Goal: Task Accomplishment & Management: Use online tool/utility

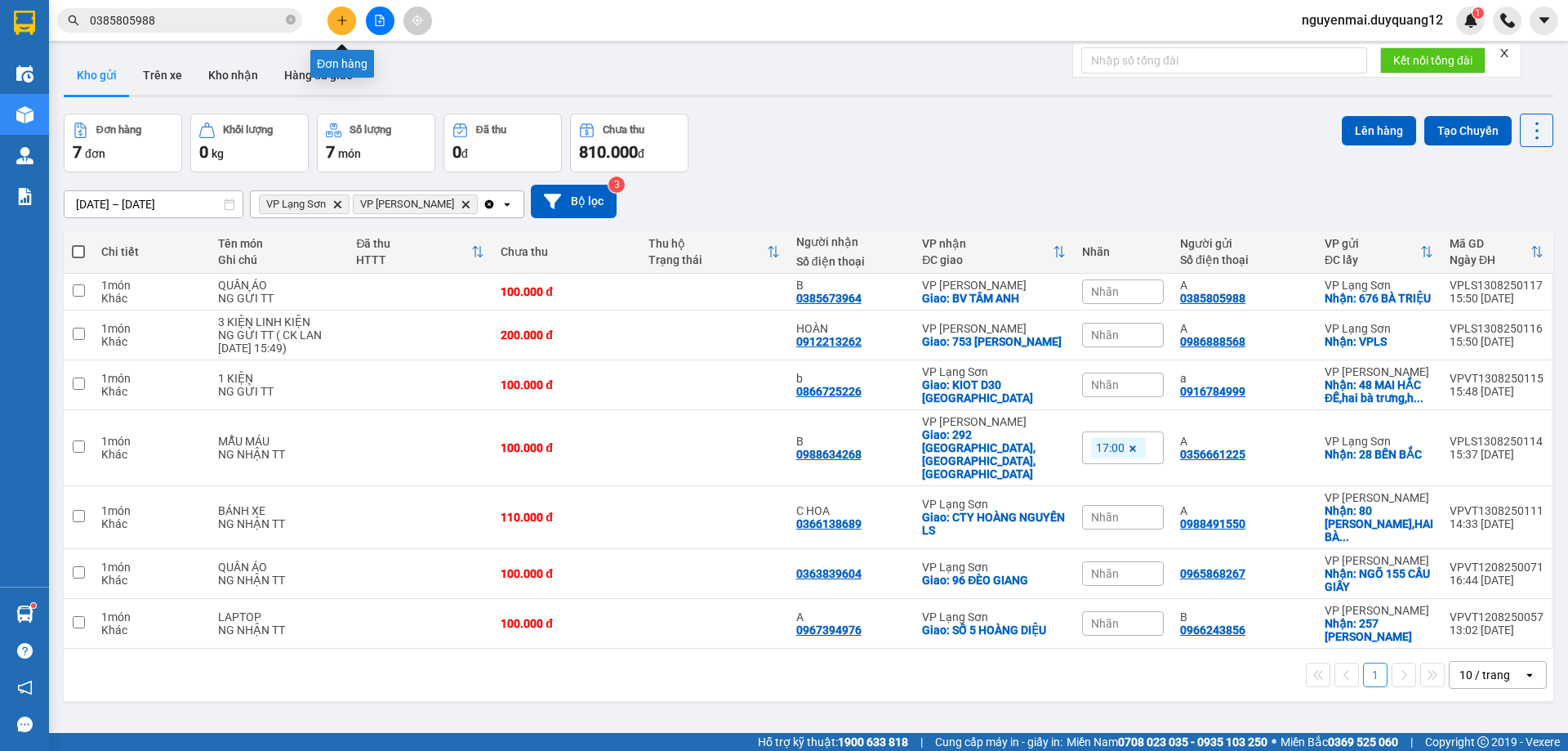
click at [335, 23] on button at bounding box center [342, 21] width 29 height 29
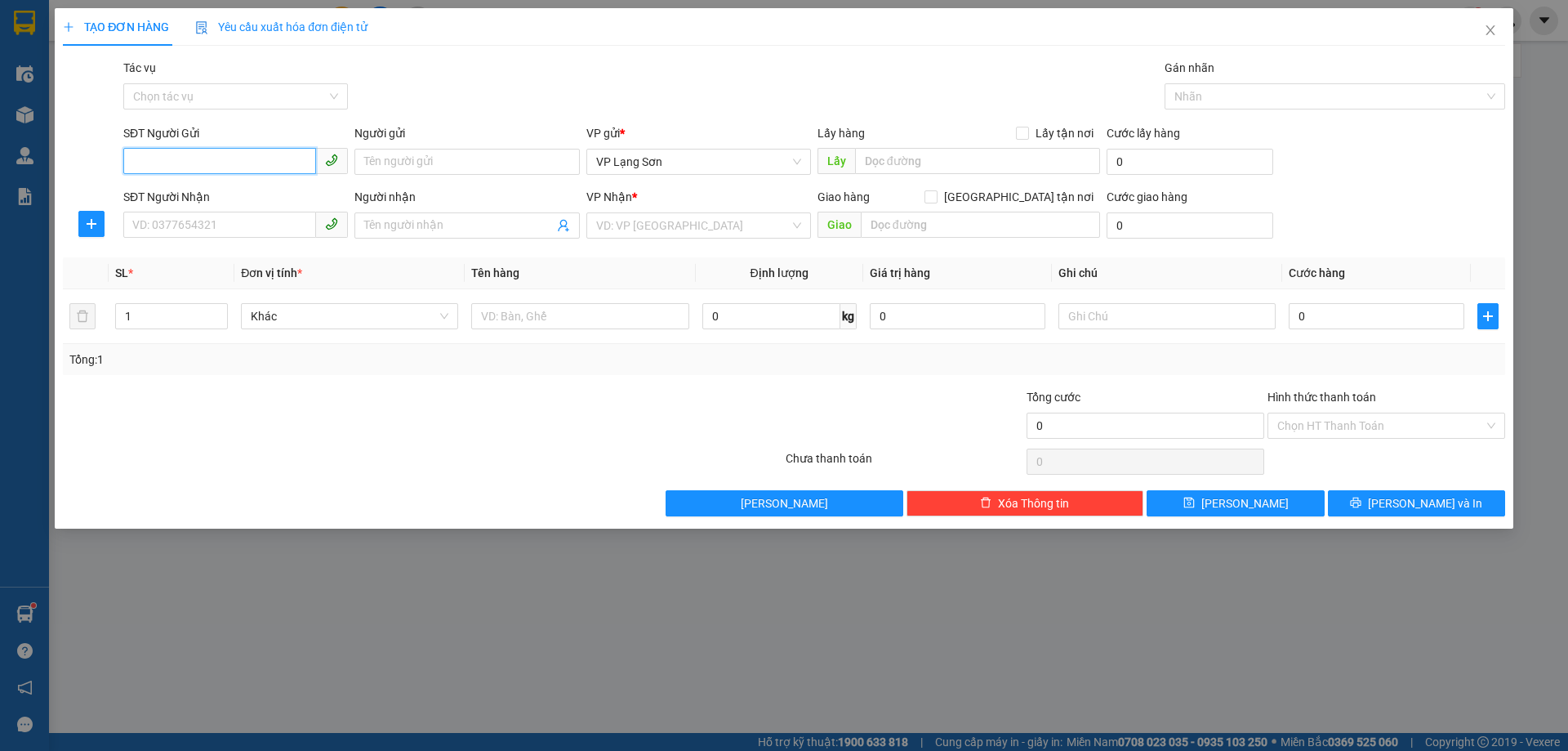
click at [196, 163] on input "SĐT Người Gửi" at bounding box center [219, 160] width 192 height 26
type input "0965665688"
click at [207, 195] on div "0965665688" at bounding box center [236, 194] width 205 height 18
checkbox input "true"
type input "VPLS"
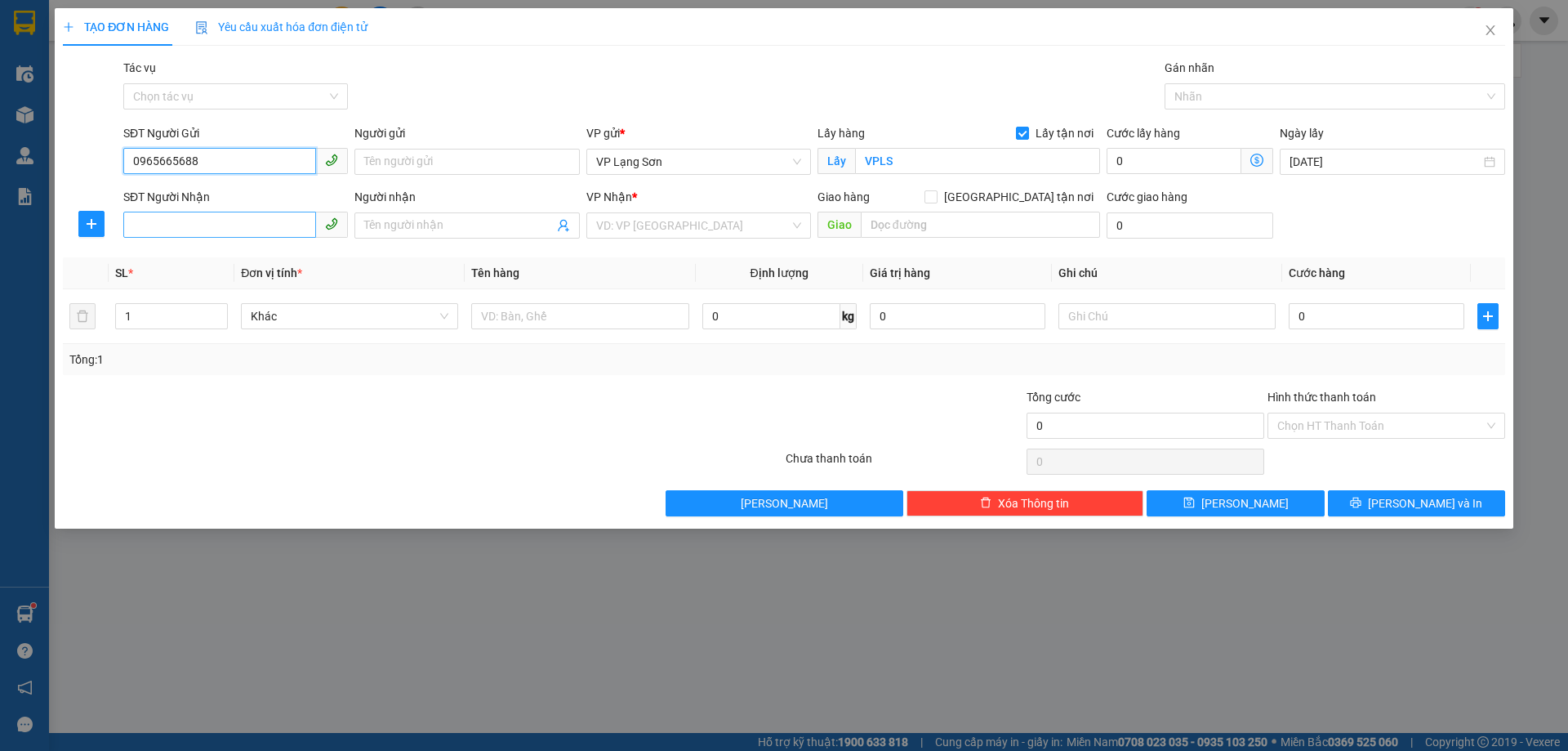
type input "0965665688"
click at [203, 226] on input "SĐT Người Nhận" at bounding box center [219, 224] width 192 height 26
type input "0988099808"
click at [186, 249] on div "0988099808 - B" at bounding box center [236, 258] width 205 height 18
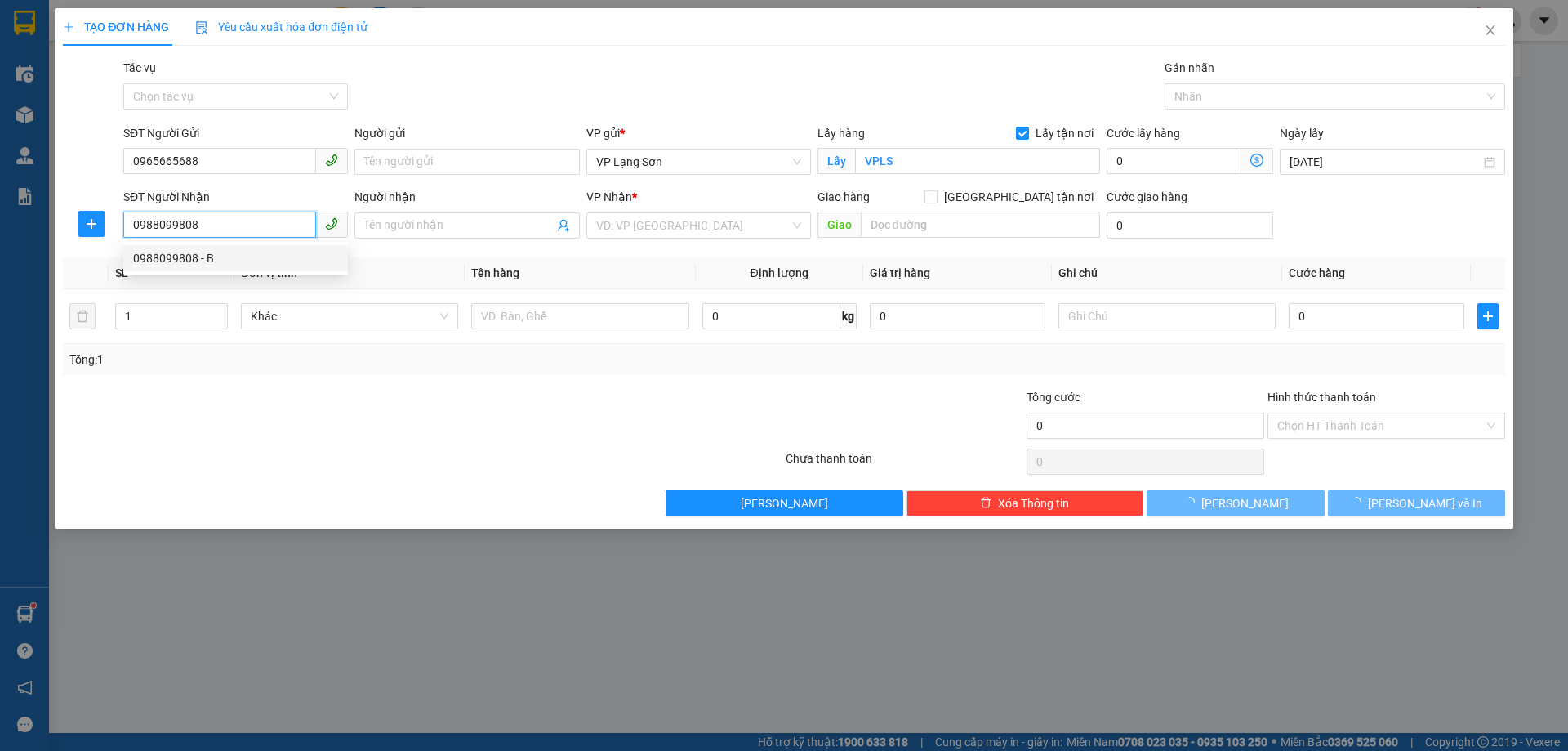
type input "B"
checkbox input "true"
type input "T7 TIMECITY"
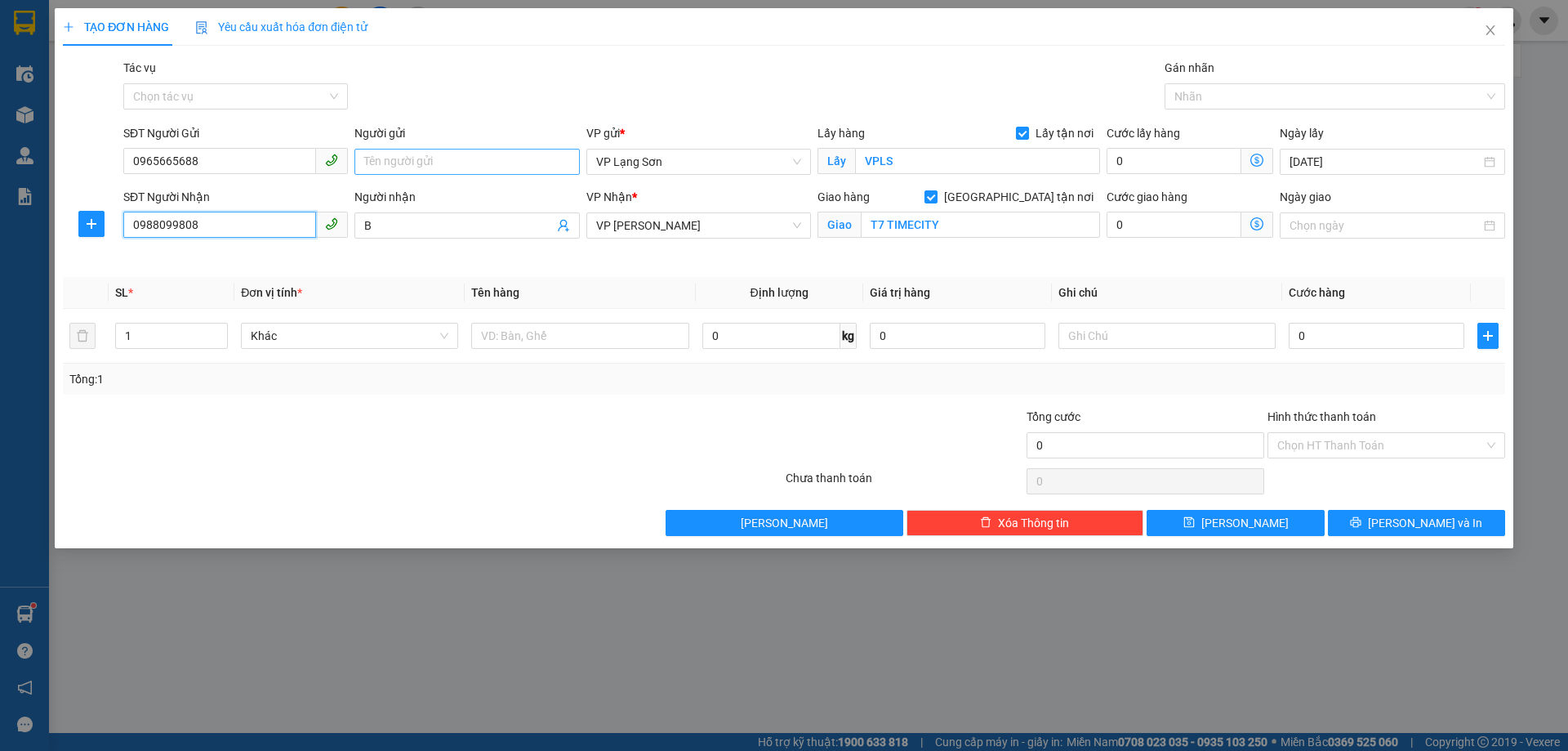
type input "0988099808"
click at [452, 159] on input "Người gửi" at bounding box center [467, 161] width 224 height 26
type input "A"
click at [534, 341] on input "text" at bounding box center [580, 335] width 217 height 26
type input "N"
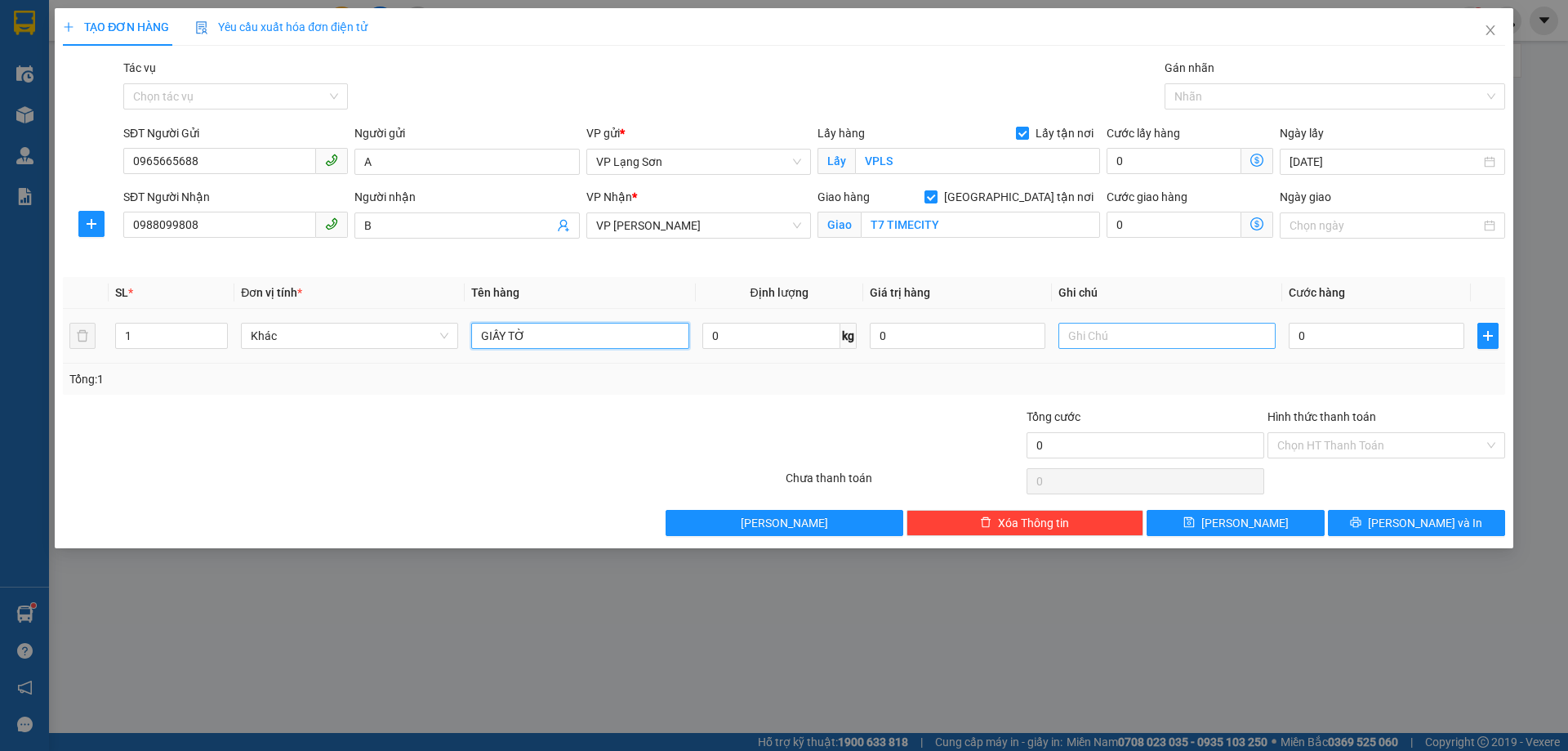
type input "GIẤY TỜ"
click at [1094, 343] on input "text" at bounding box center [1166, 335] width 217 height 26
type input "NG NHẬN TT"
click at [1348, 332] on input "0" at bounding box center [1377, 335] width 176 height 26
type input "1"
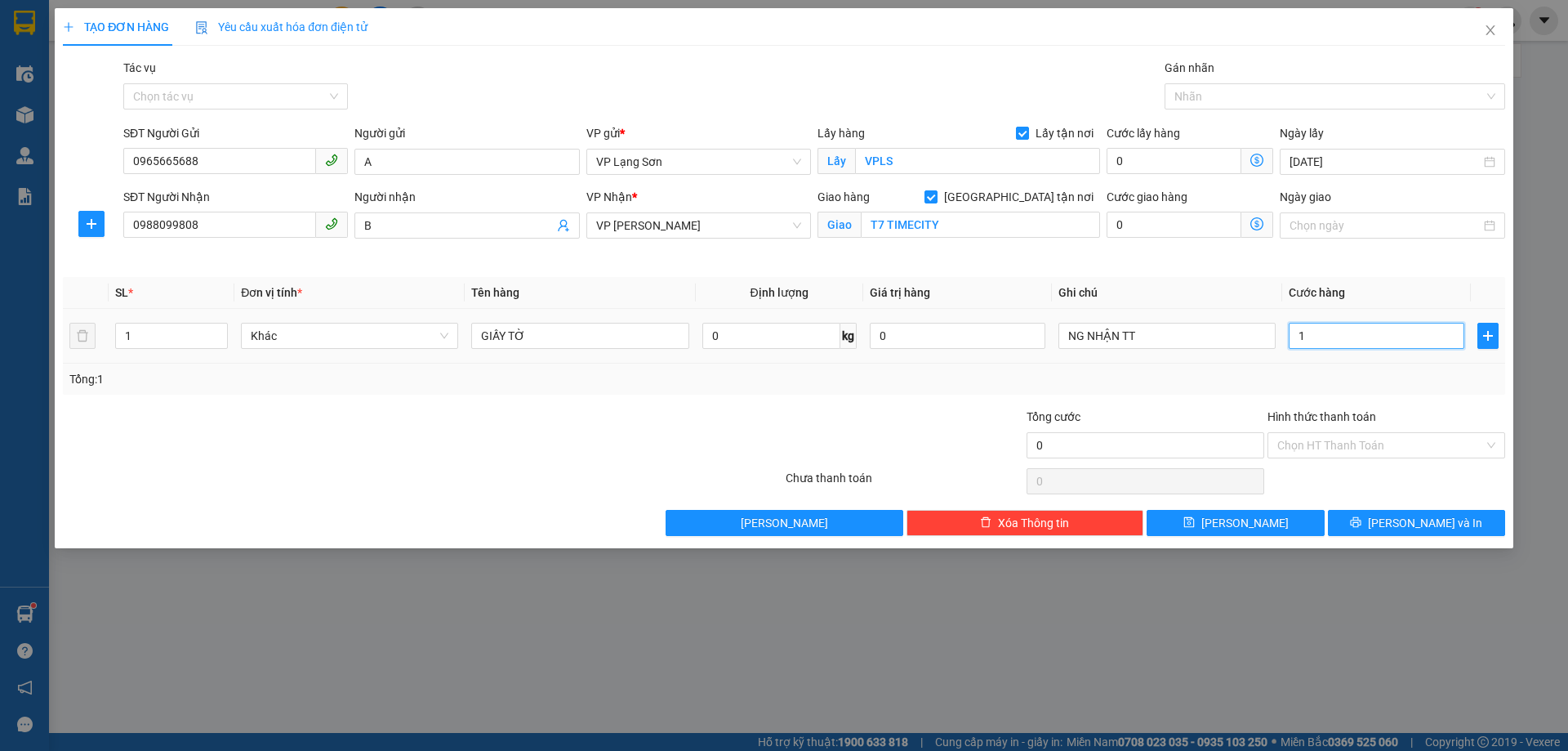
type input "1"
type input "10"
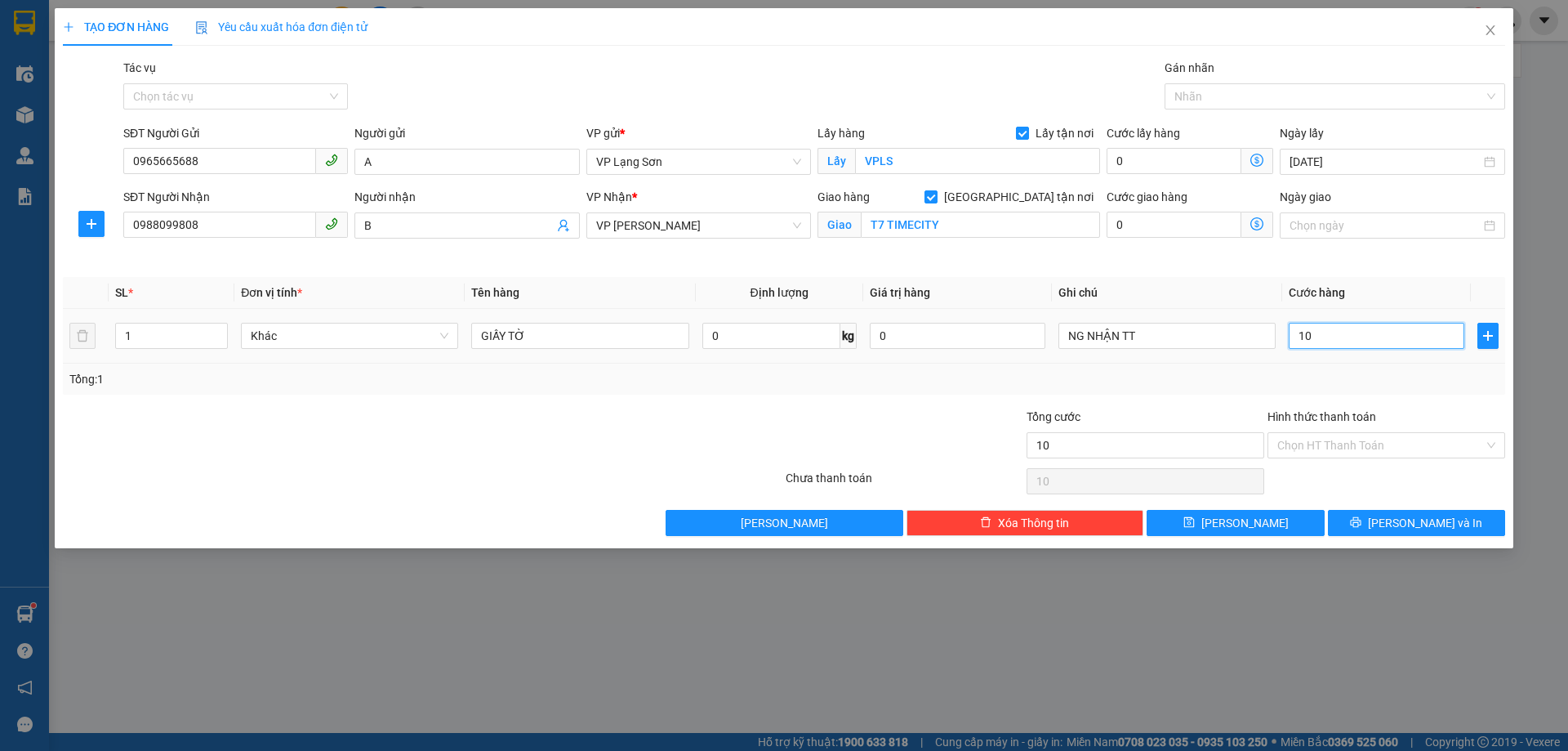
type input "100"
type input "1.000"
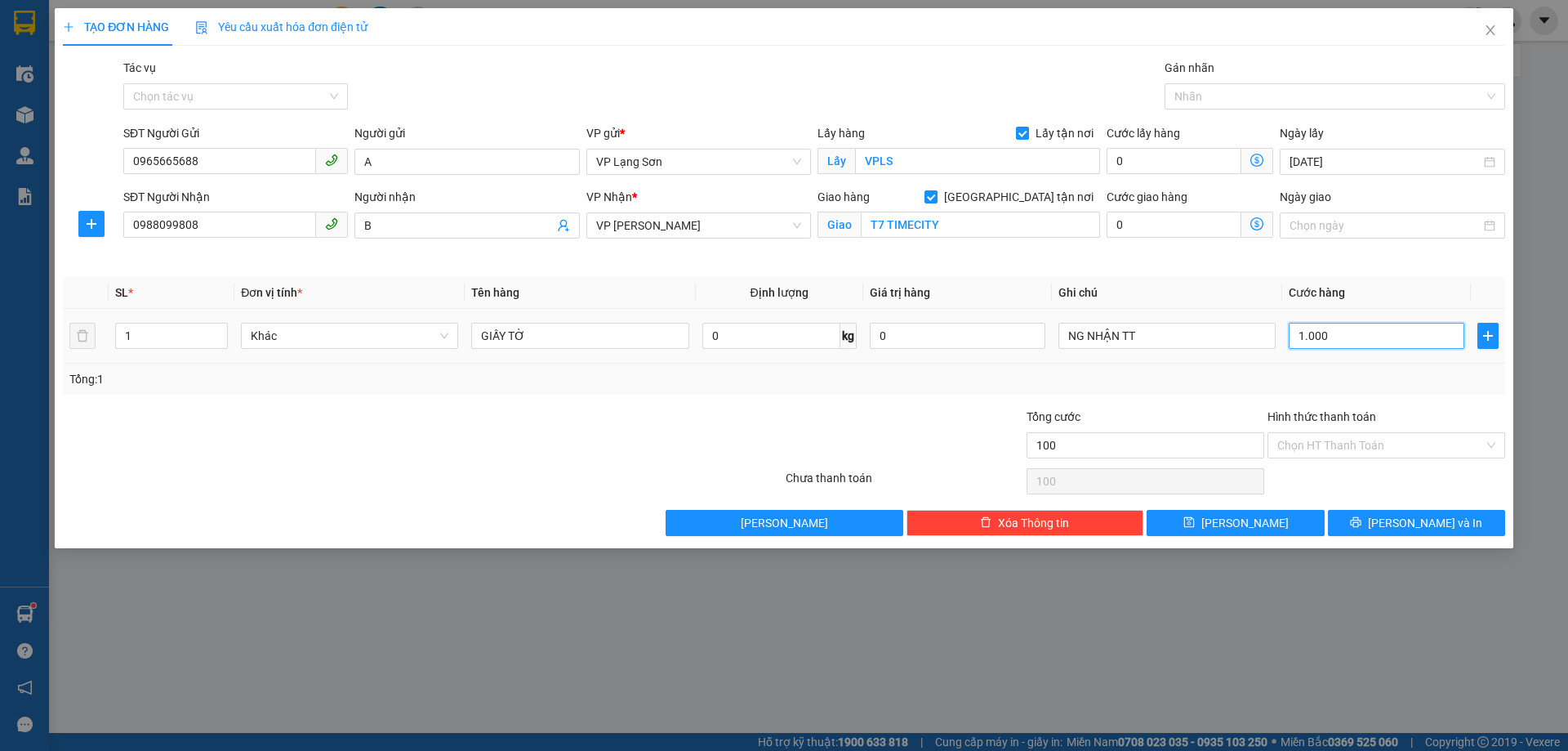
type input "1.000"
type input "10.000"
type input "100.000"
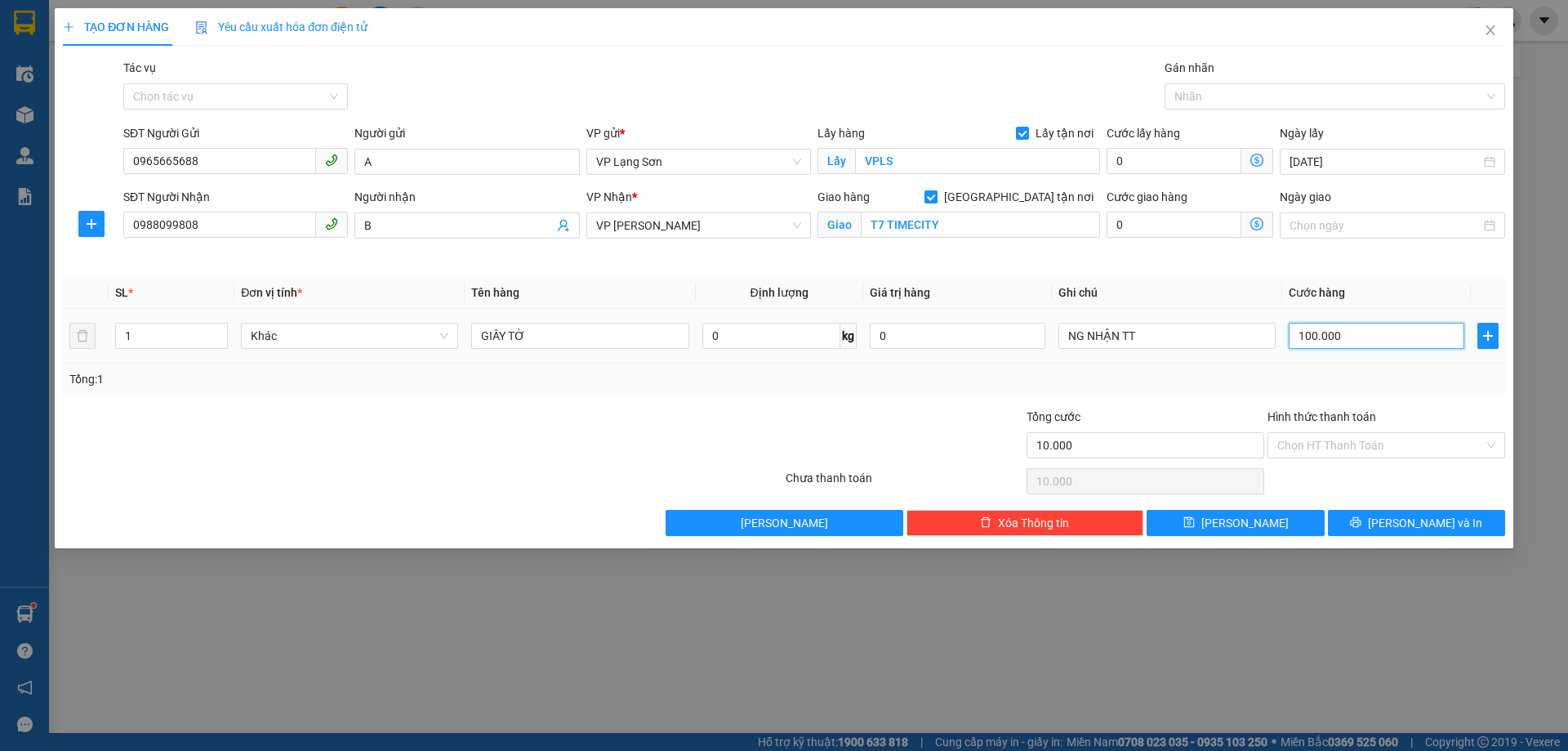
type input "100.000"
click at [1288, 377] on div "Tổng: 1" at bounding box center [784, 379] width 1429 height 18
click at [1179, 516] on button "[PERSON_NAME]" at bounding box center [1235, 522] width 177 height 26
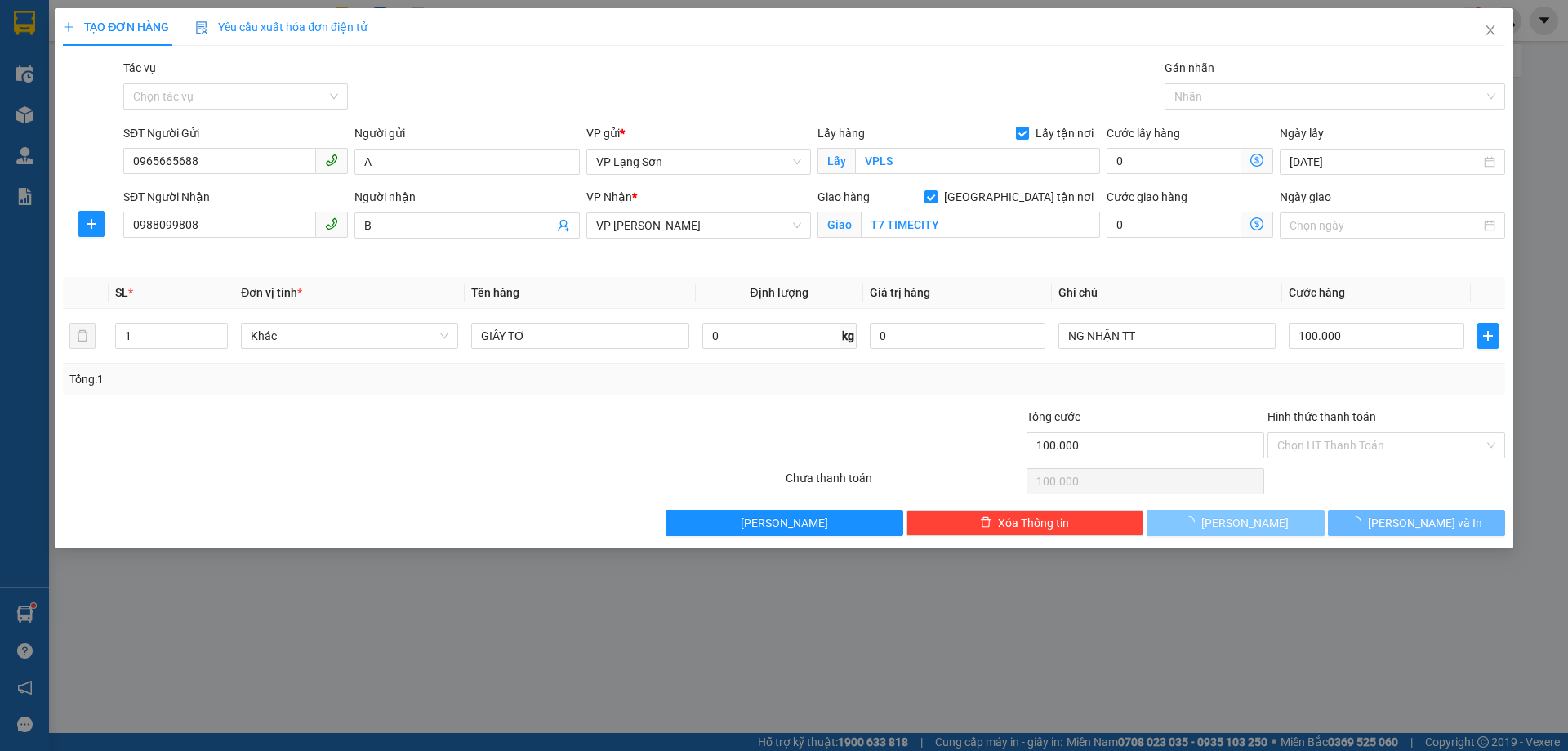
checkbox input "false"
type input "0"
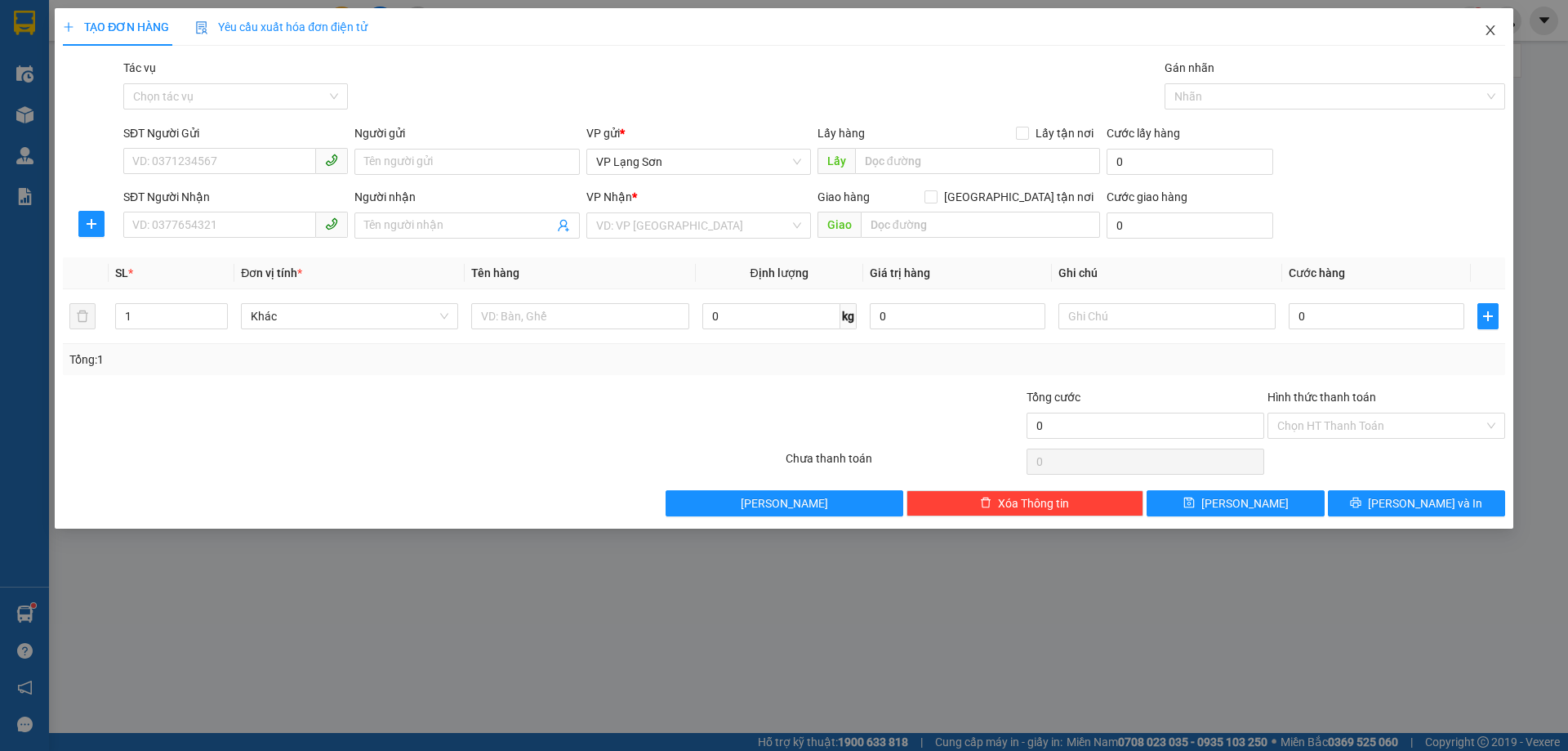
click at [1488, 34] on icon "close" at bounding box center [1489, 30] width 9 height 10
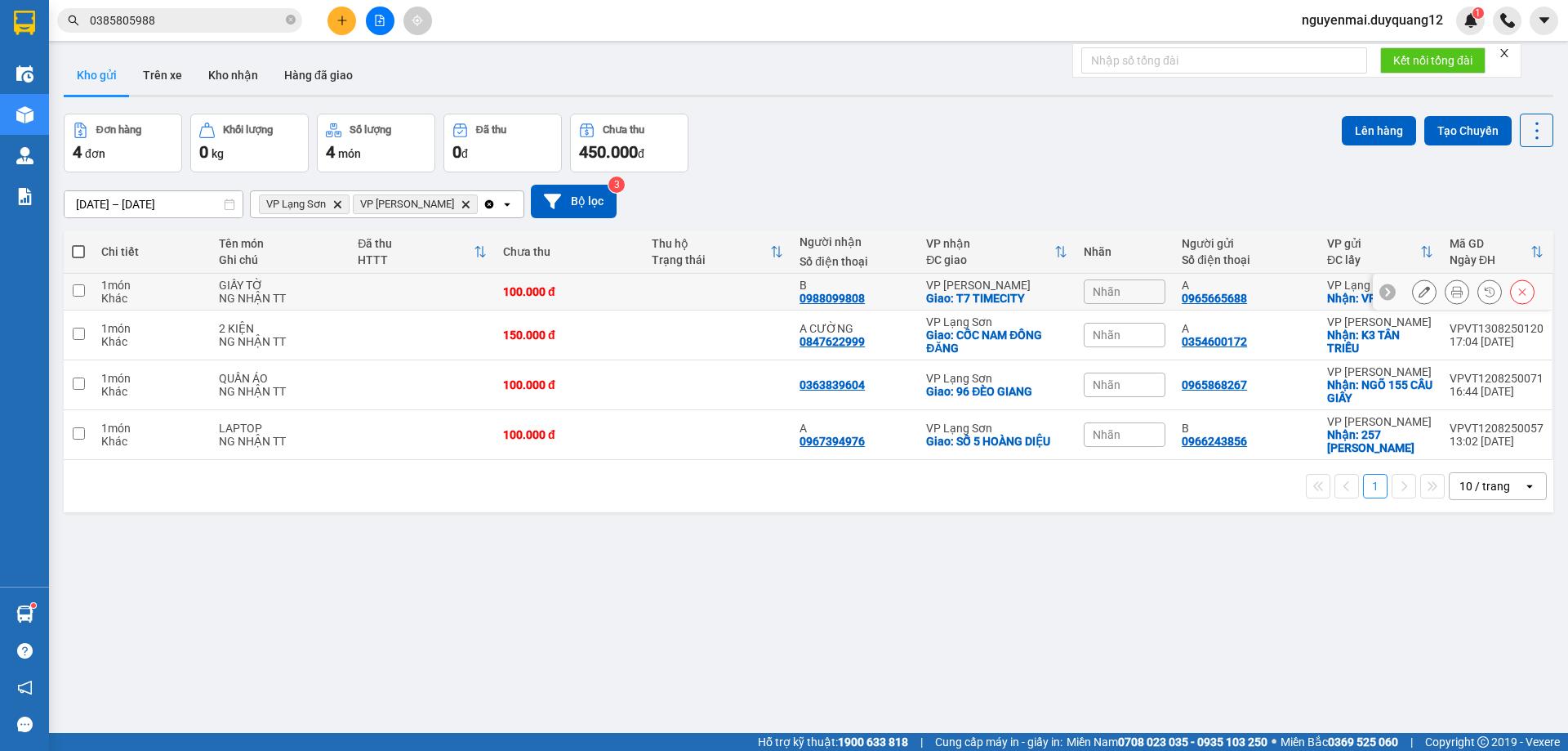
click at [80, 293] on input "checkbox" at bounding box center [78, 290] width 13 height 13
checkbox input "true"
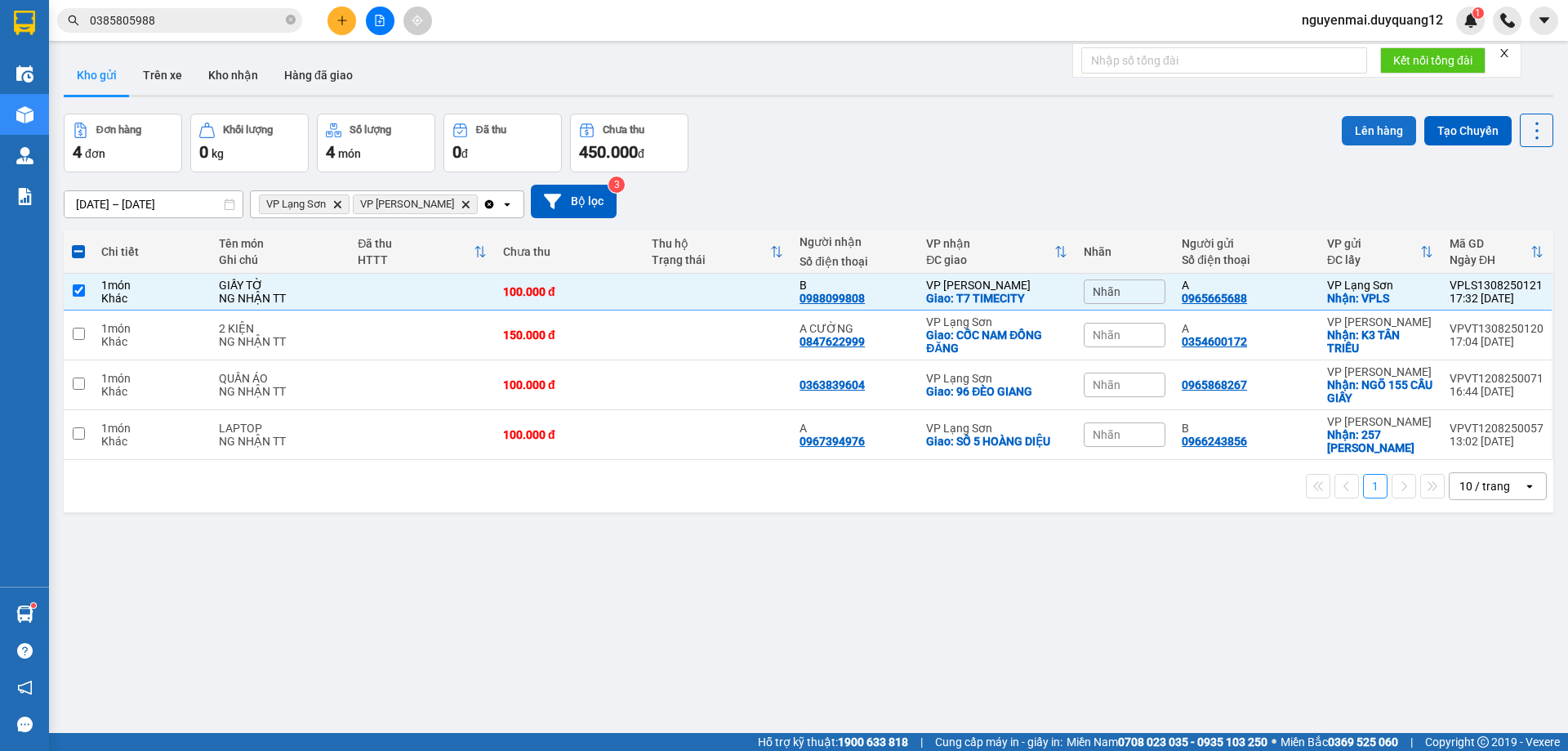
click at [1389, 136] on button "Lên hàng" at bounding box center [1379, 130] width 74 height 29
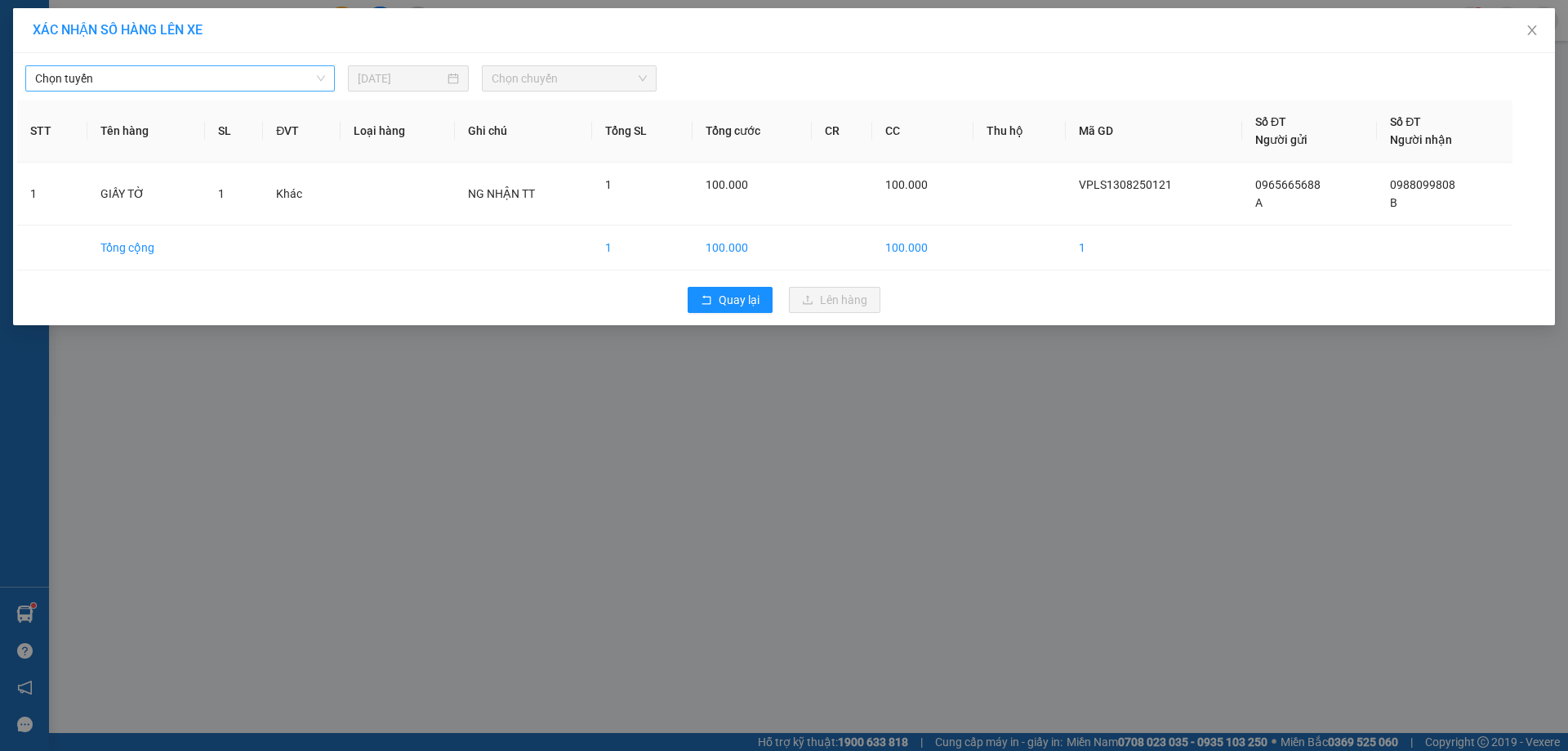
click at [323, 72] on span "Chọn tuyến" at bounding box center [180, 77] width 290 height 24
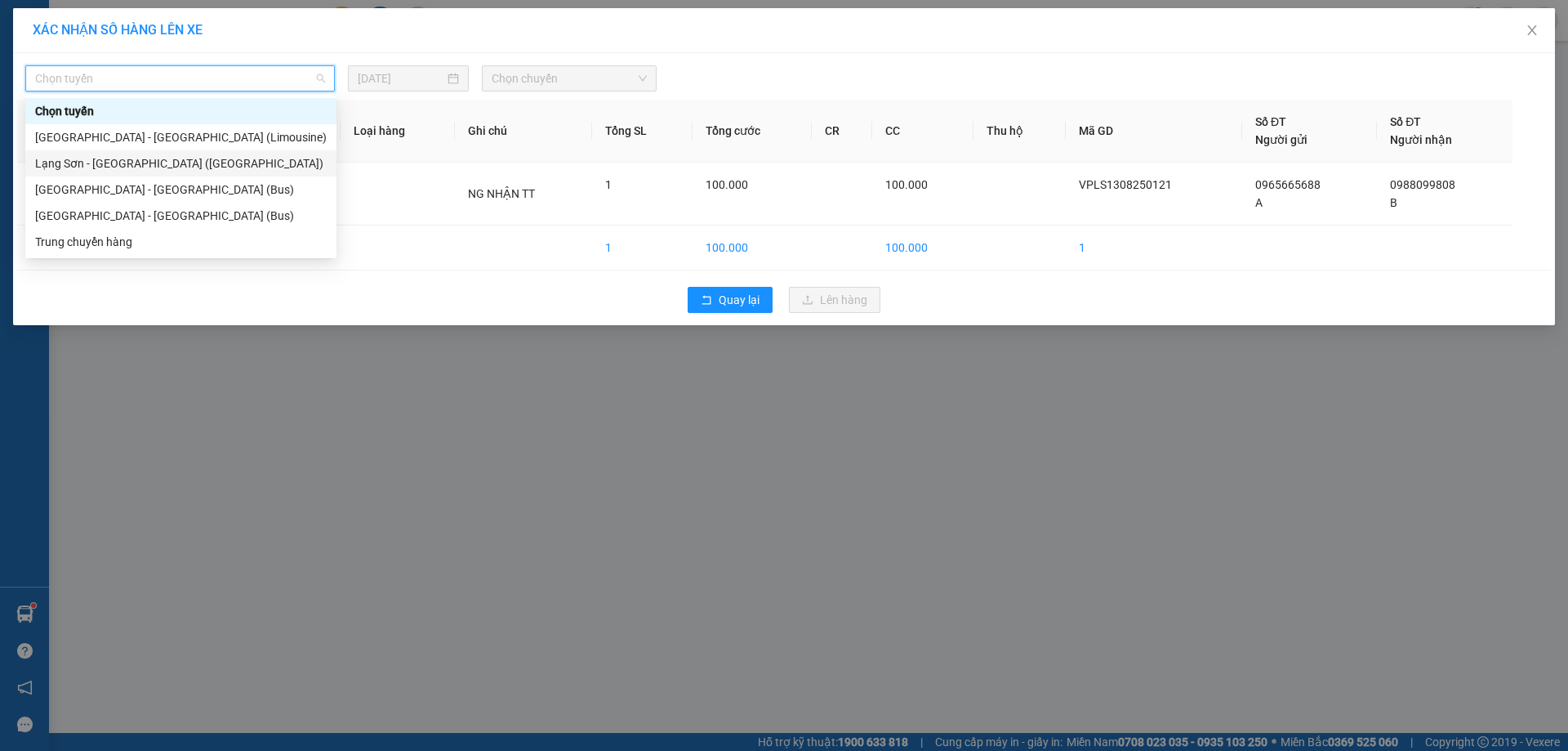
click at [199, 156] on div "Lạng Sơn - [GEOGRAPHIC_DATA] ([GEOGRAPHIC_DATA])" at bounding box center [181, 163] width 292 height 18
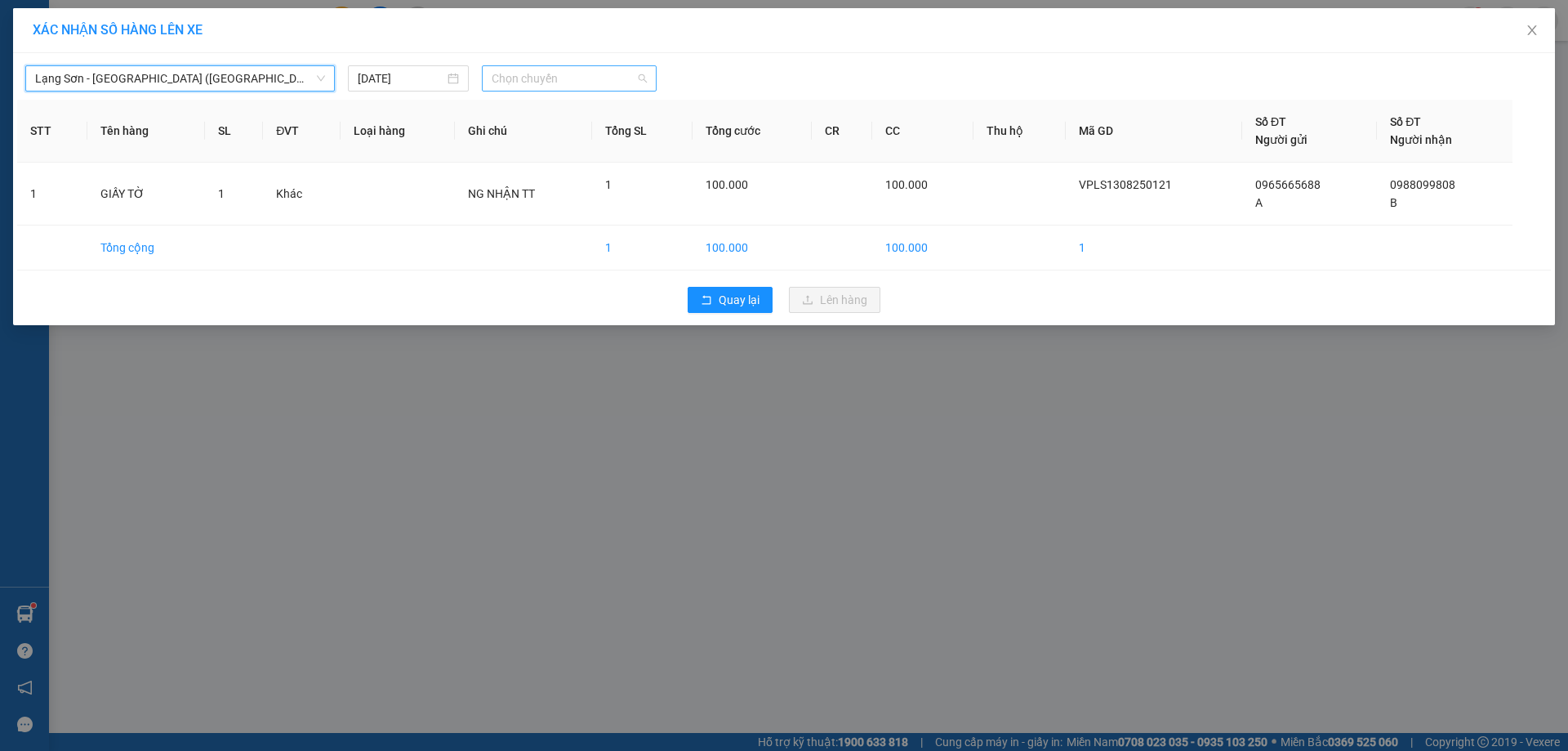
click at [641, 79] on span "Chọn chuyến" at bounding box center [569, 77] width 156 height 24
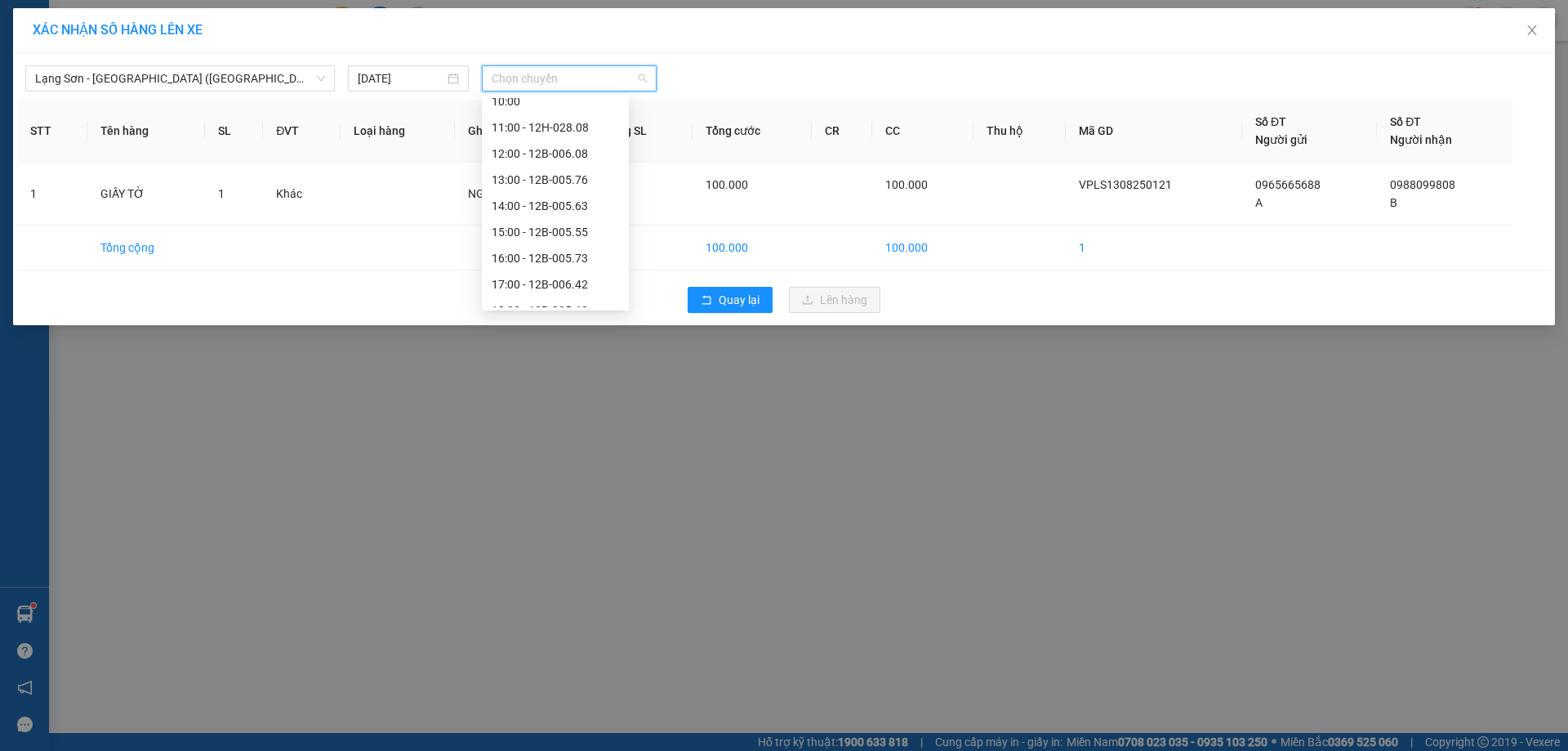
scroll to position [261, 0]
click at [588, 244] on div "18:00 - 12B-005.60" at bounding box center [556, 242] width 128 height 18
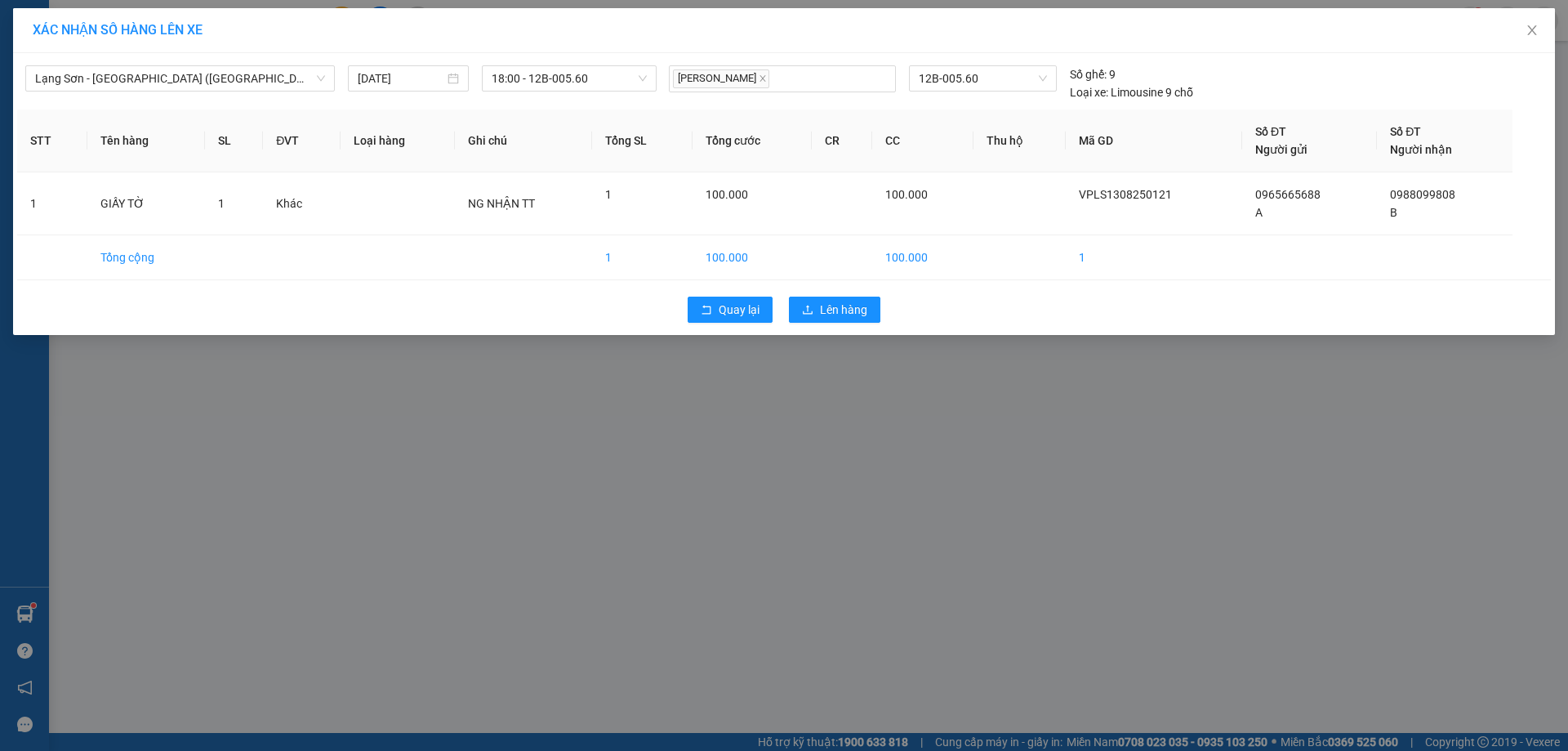
click at [847, 323] on div "Quay lại Lên hàng" at bounding box center [784, 309] width 1533 height 43
click at [845, 319] on button "Lên hàng" at bounding box center [834, 309] width 92 height 26
